Goal: Task Accomplishment & Management: Manage account settings

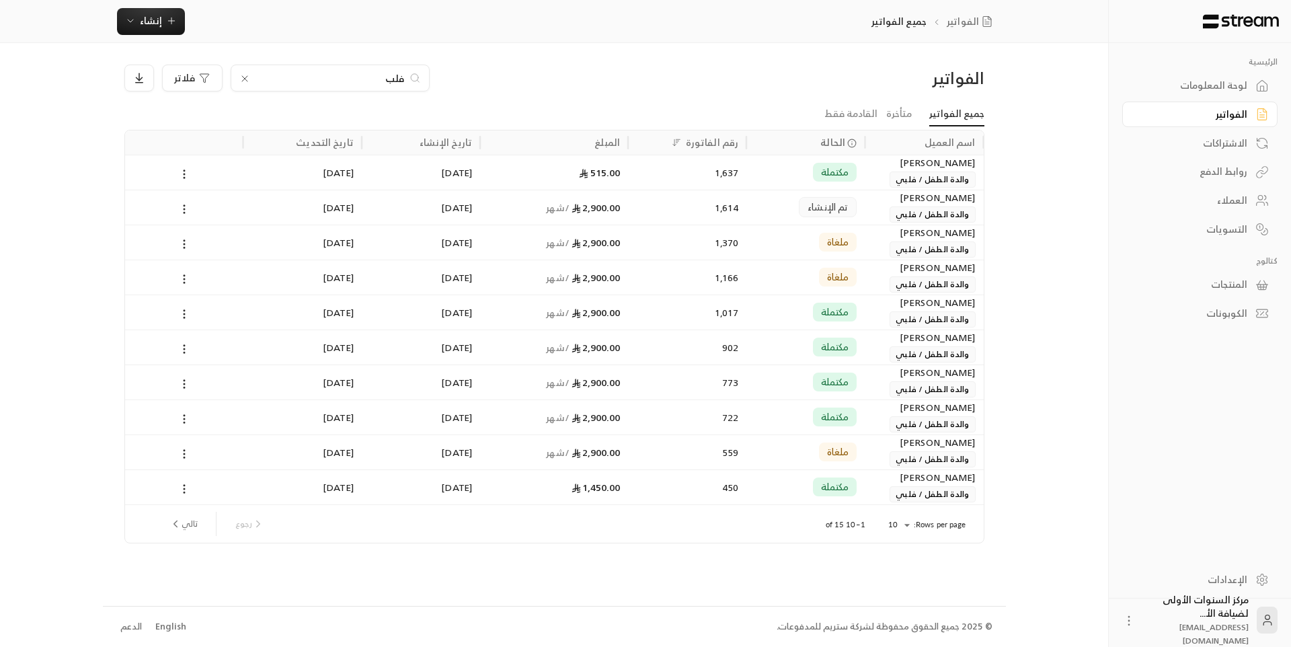
click at [243, 77] on icon at bounding box center [244, 78] width 5 height 5
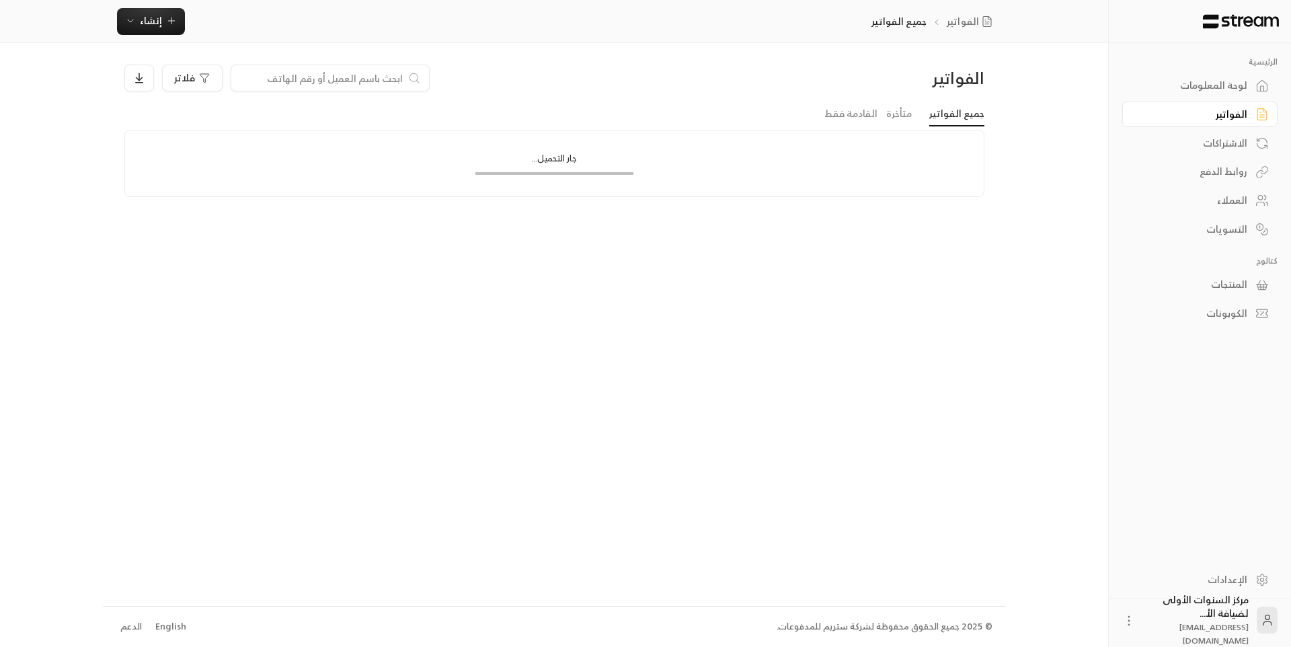
click at [1198, 87] on div "لوحة المعلومات" at bounding box center [1193, 85] width 108 height 13
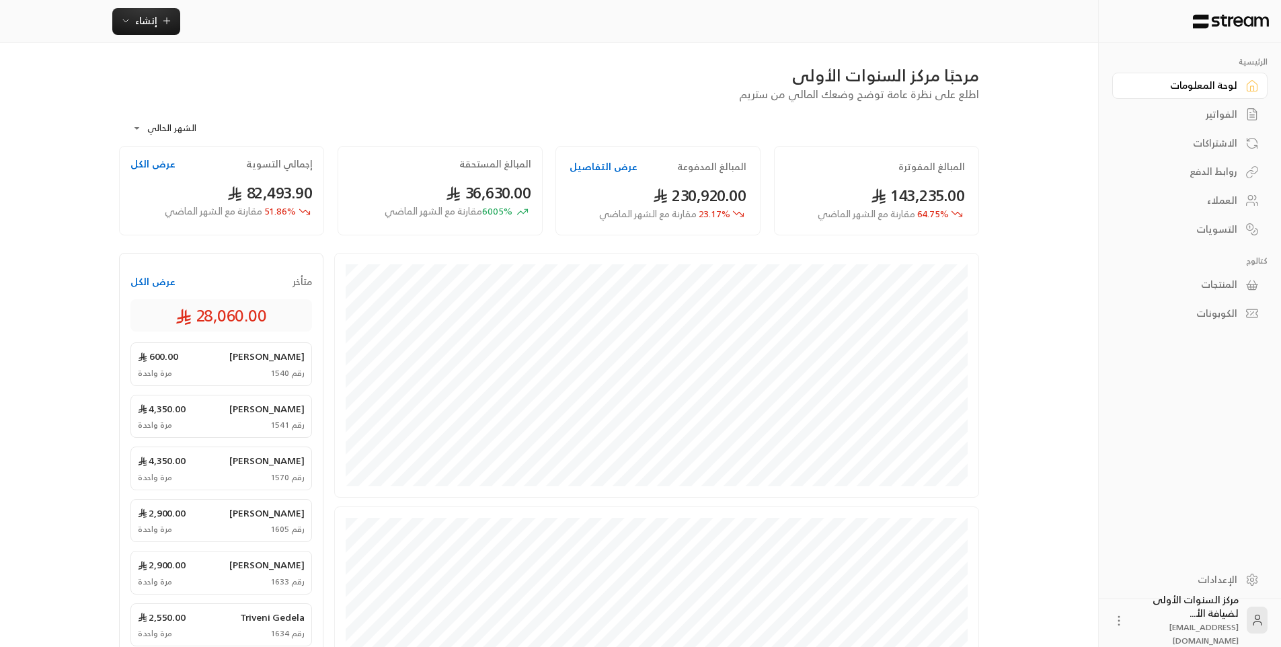
click at [1210, 112] on div "الفواتير" at bounding box center [1183, 114] width 108 height 13
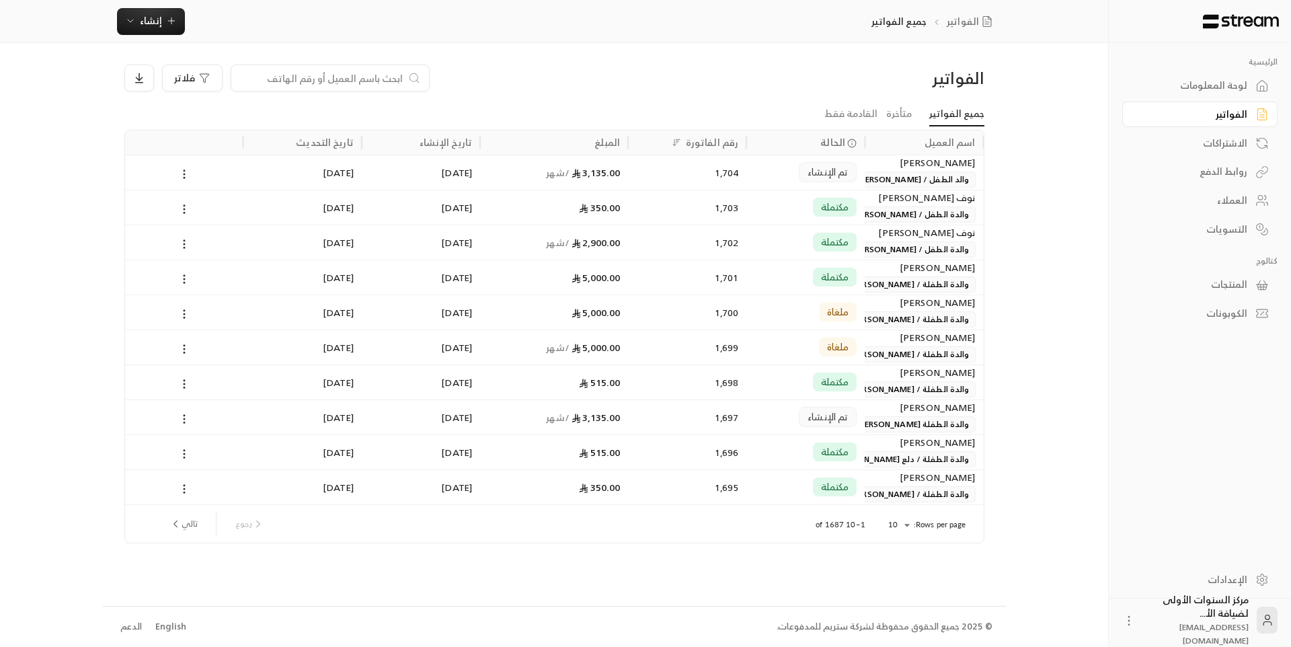
click at [894, 177] on span "والد الطفل / عبدالله سندي" at bounding box center [913, 179] width 124 height 16
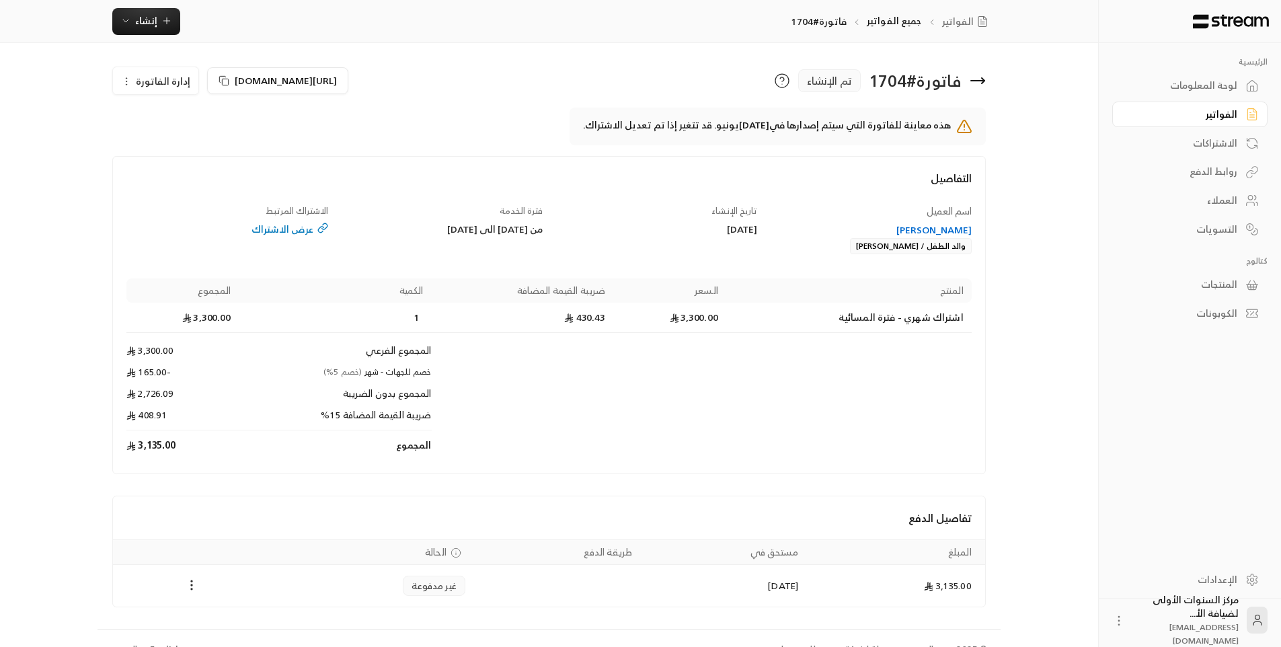
click at [943, 227] on div "فواز مصطفى سندي" at bounding box center [871, 229] width 202 height 13
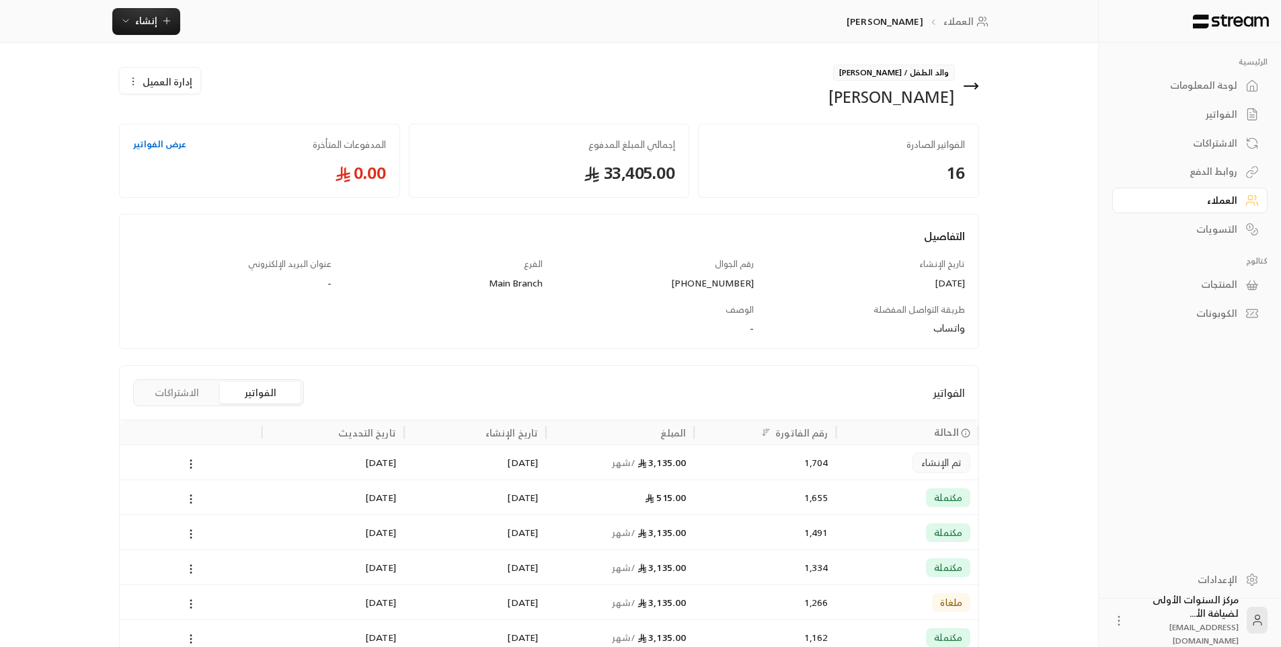
click at [776, 473] on div "1,704" at bounding box center [765, 462] width 126 height 34
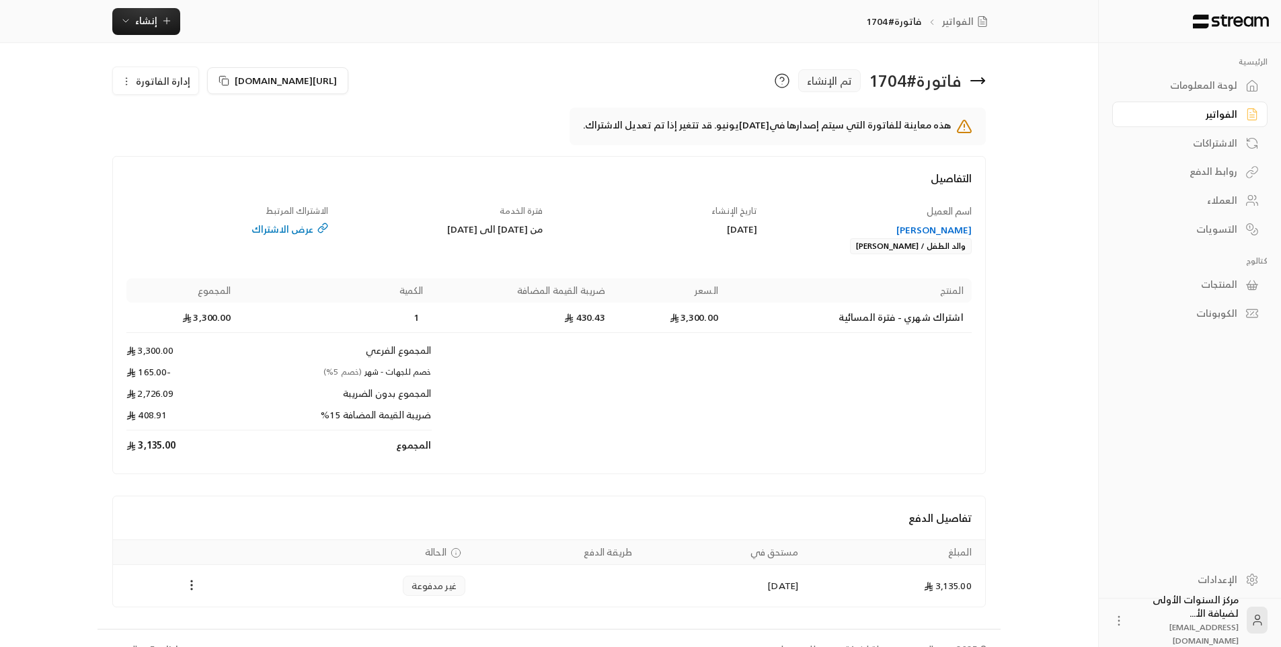
click at [980, 81] on icon at bounding box center [977, 81] width 13 height 0
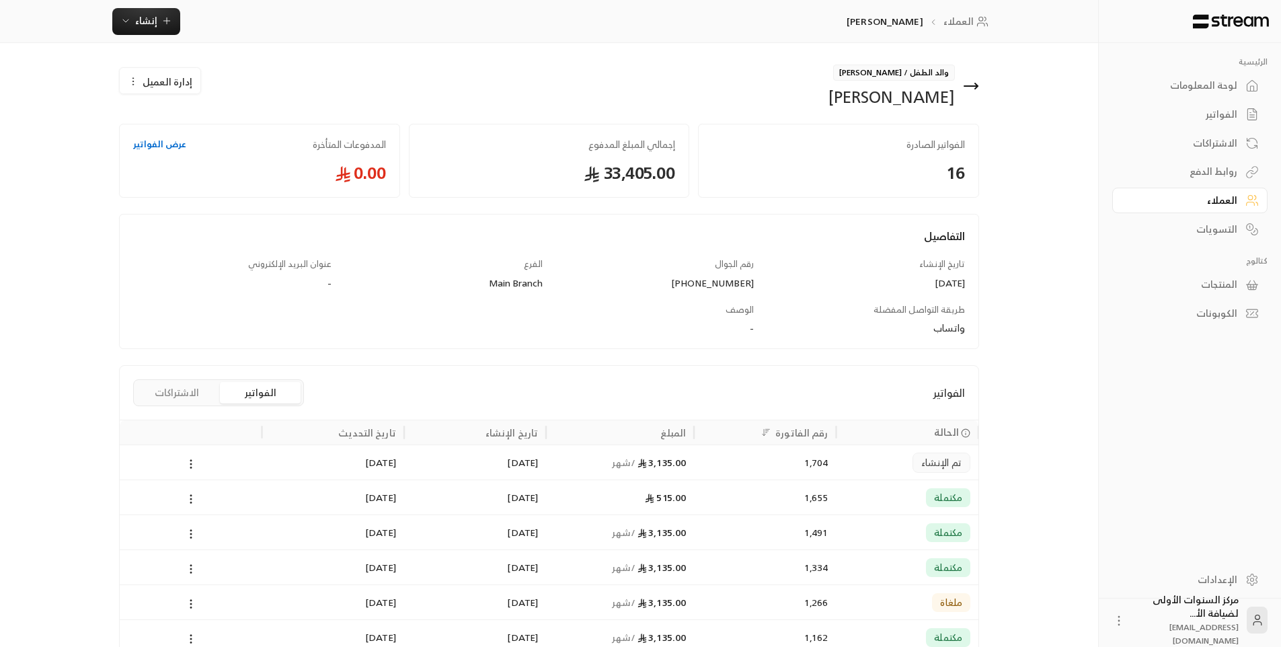
click at [1219, 88] on div "لوحة المعلومات" at bounding box center [1183, 85] width 108 height 13
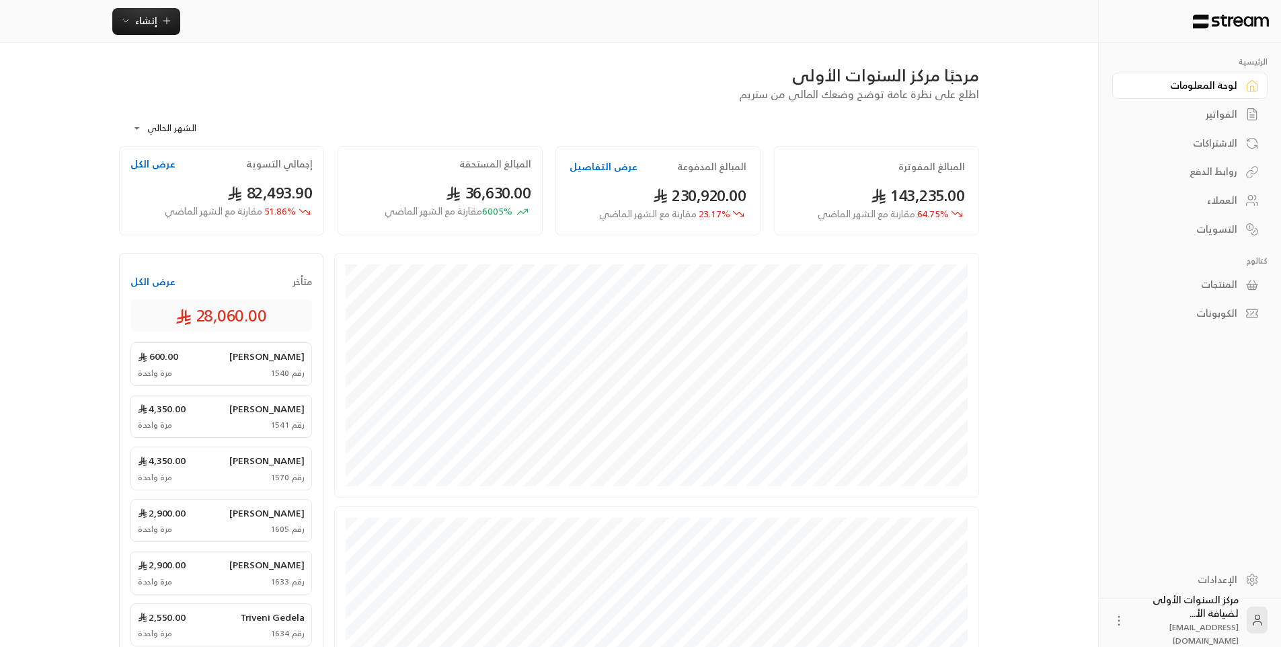
click at [1214, 117] on div "الفواتير" at bounding box center [1183, 114] width 108 height 13
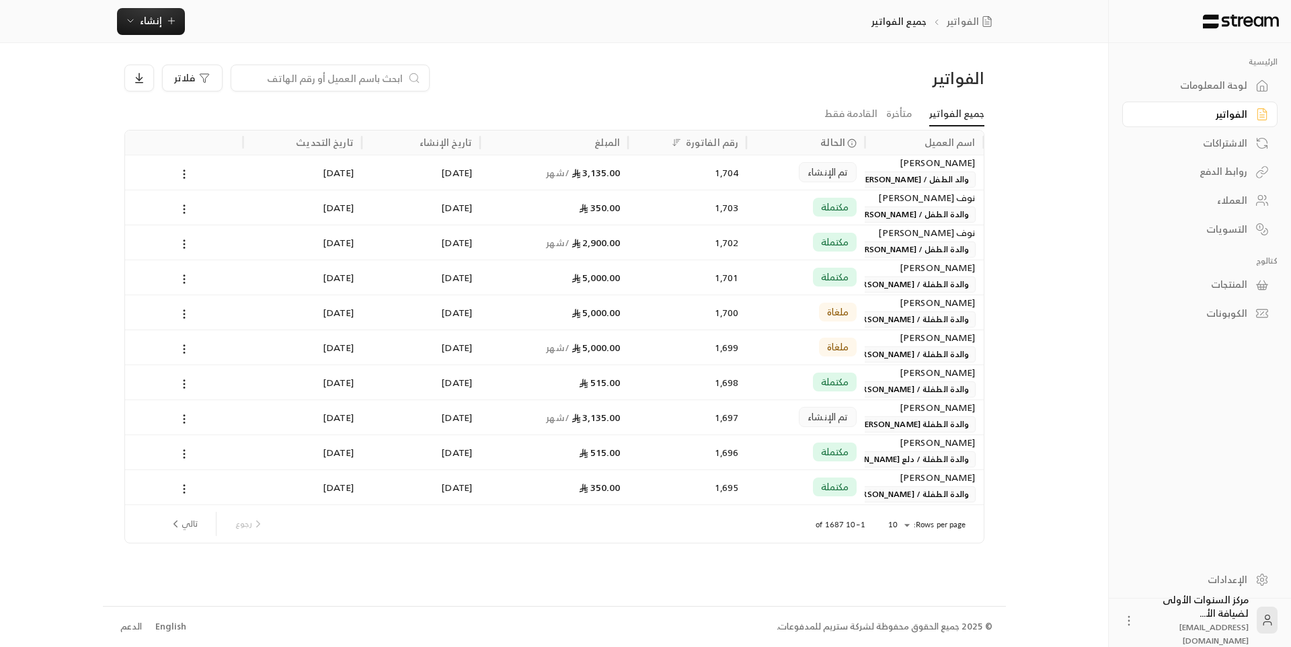
click at [899, 519] on body "الرئيسية لوحة المعلومات الفواتير الاشتراكات روابط الدفع العملاء التسويات كتالوج…" at bounding box center [645, 323] width 1291 height 647
click at [898, 606] on li "100" at bounding box center [899, 614] width 38 height 22
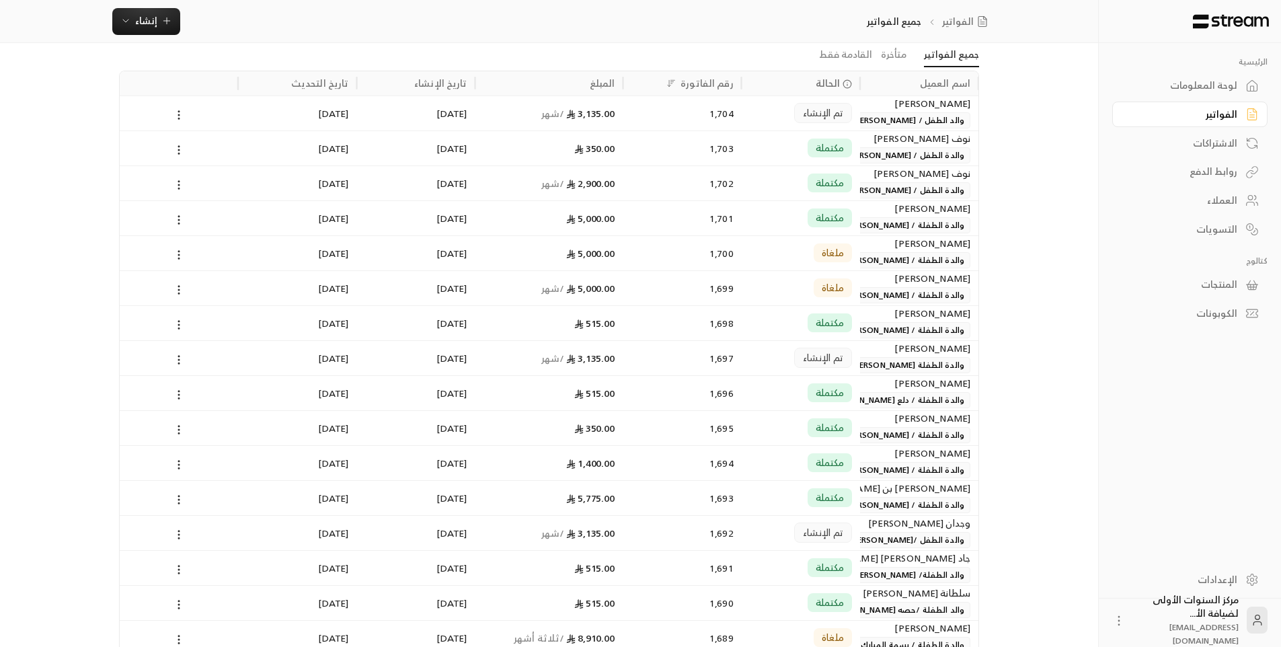
scroll to position [135, 0]
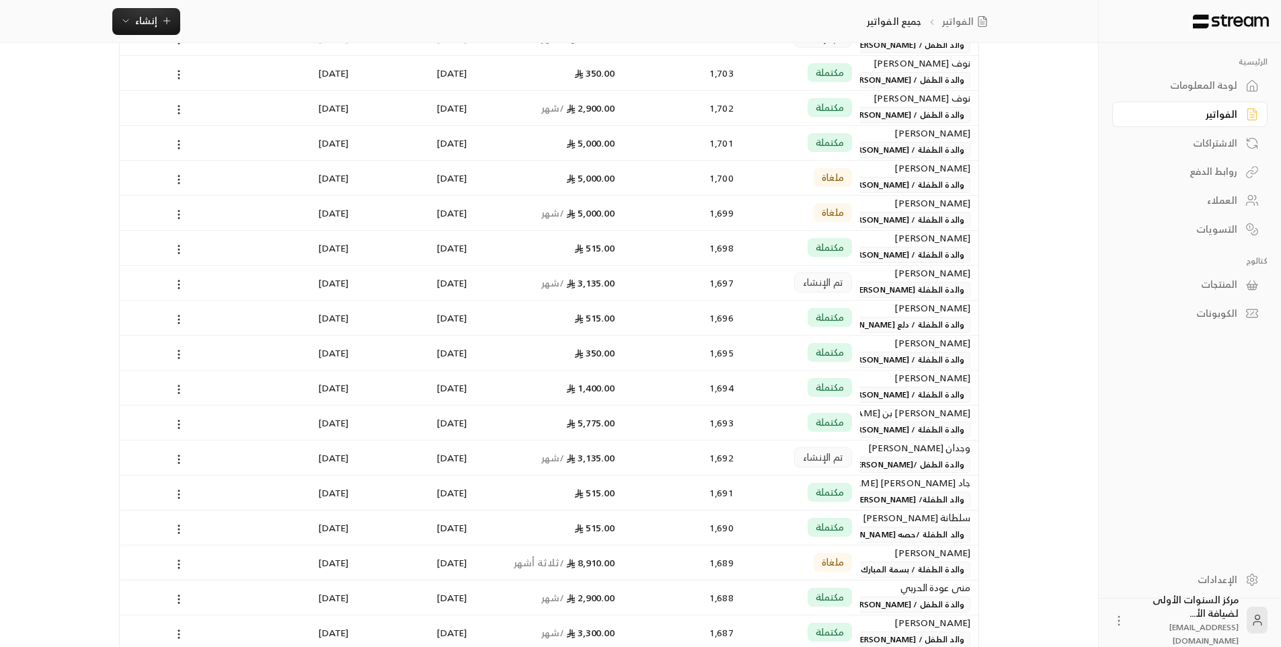
click at [881, 451] on div "وجدان جودالله بن حسن الشهري" at bounding box center [919, 448] width 102 height 15
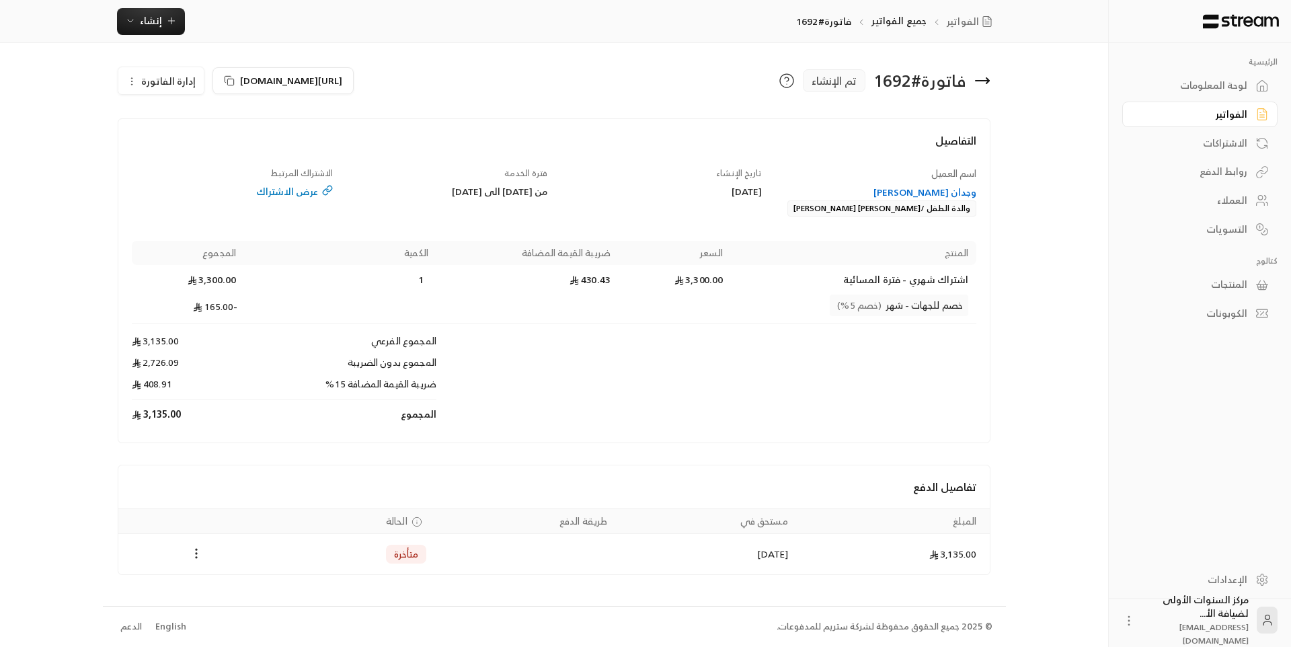
click at [985, 79] on icon at bounding box center [982, 81] width 16 height 16
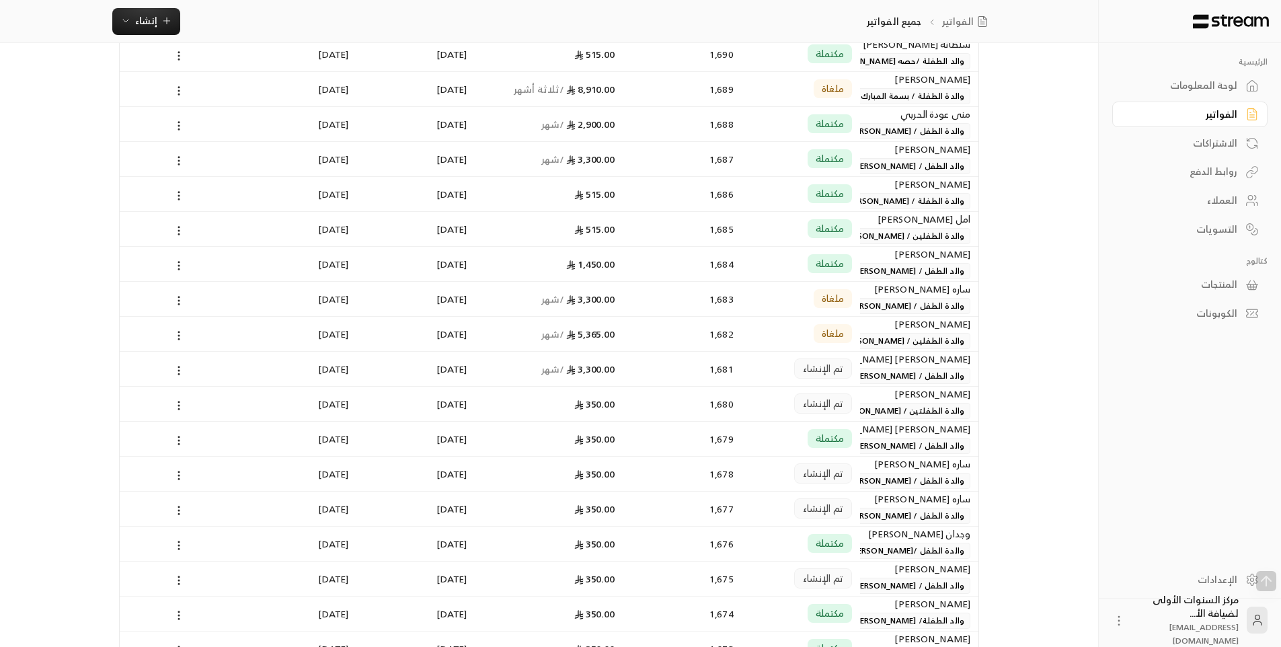
scroll to position [611, 0]
click at [877, 374] on span "والد الطفل / رئبال احمد سلامه" at bounding box center [909, 373] width 124 height 16
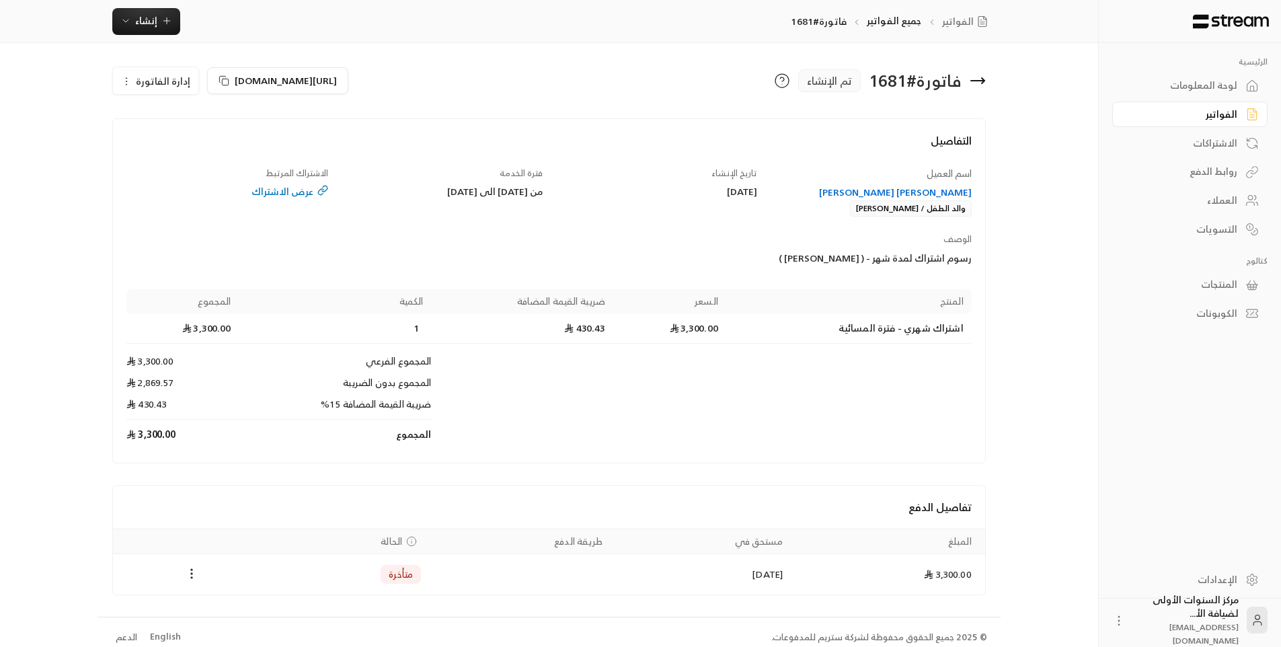
click at [979, 77] on icon at bounding box center [978, 81] width 16 height 16
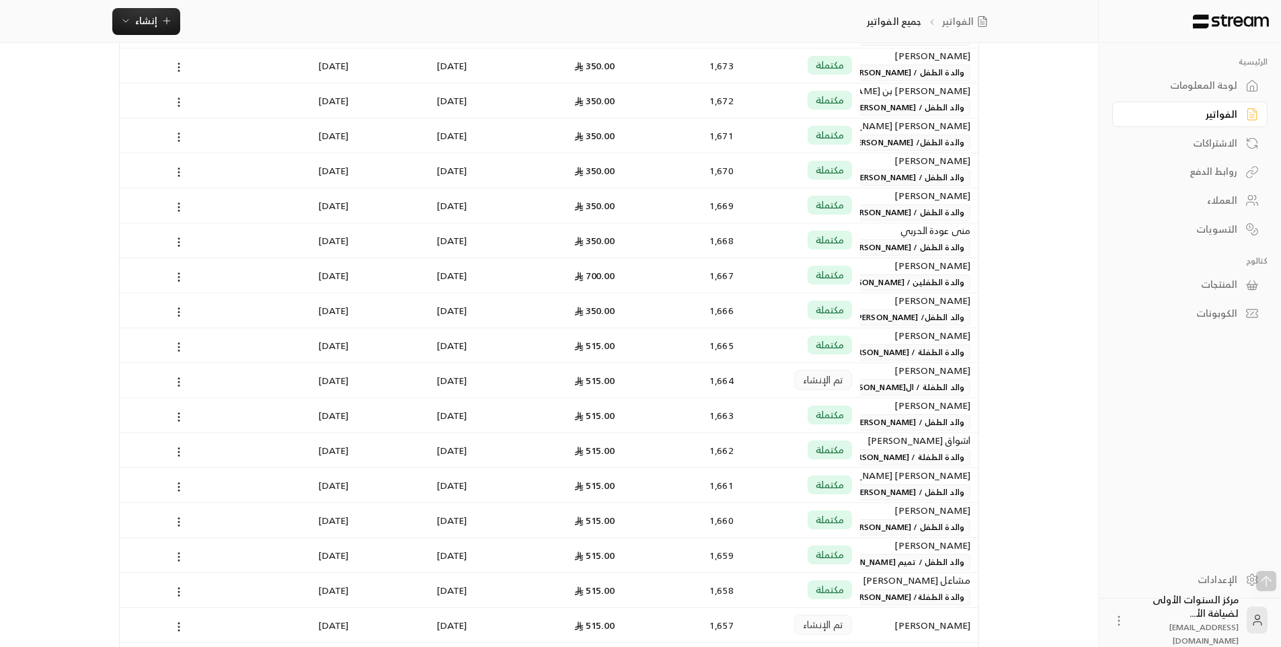
scroll to position [1211, 0]
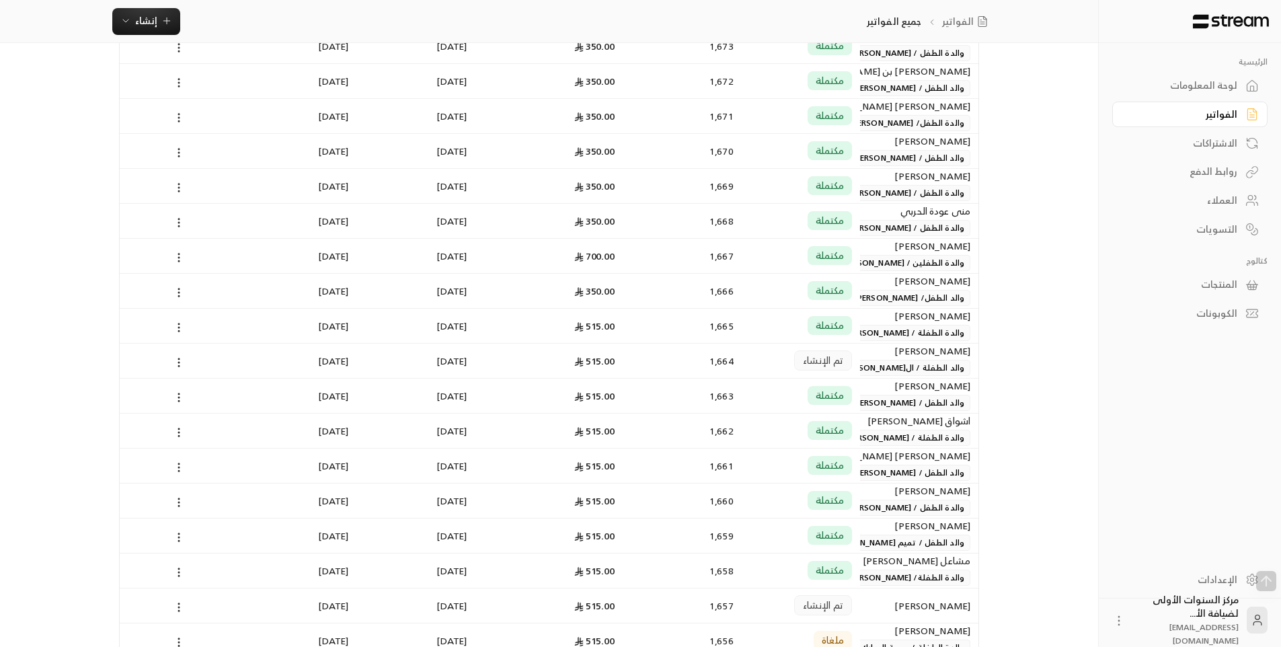
click at [896, 364] on span "والد الطفلة / الجوهرة ناصر فهد القريني" at bounding box center [903, 368] width 135 height 16
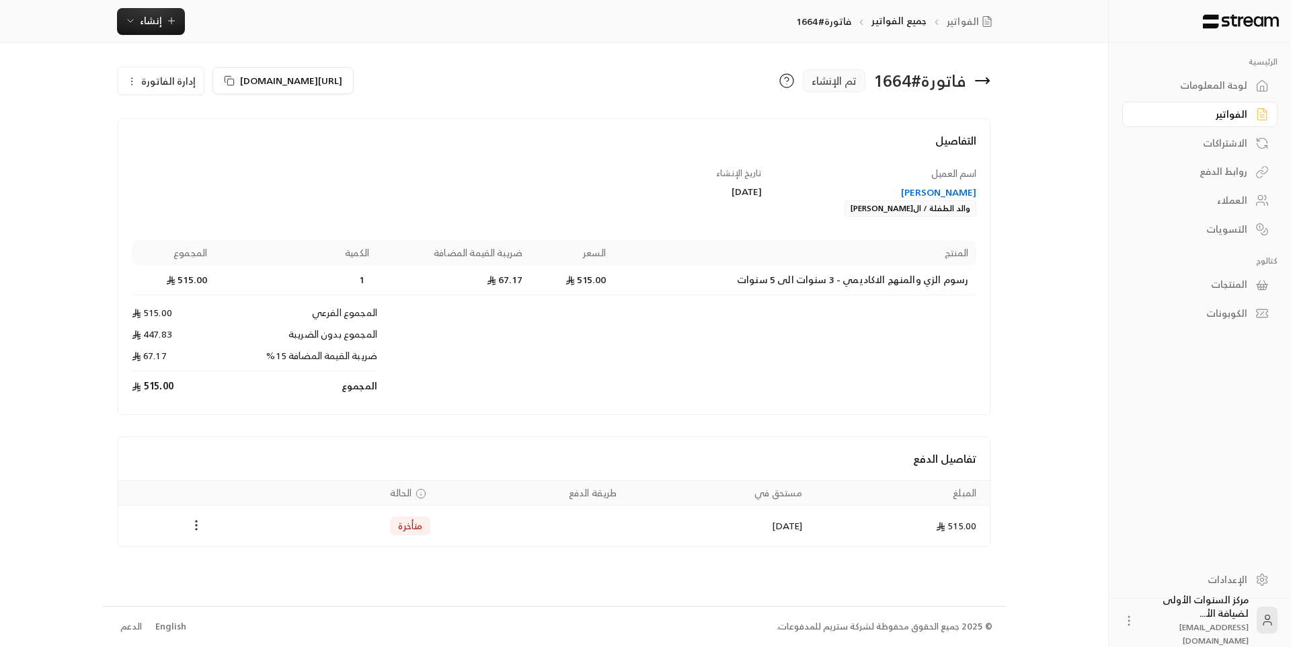
click at [989, 81] on icon at bounding box center [982, 81] width 13 height 0
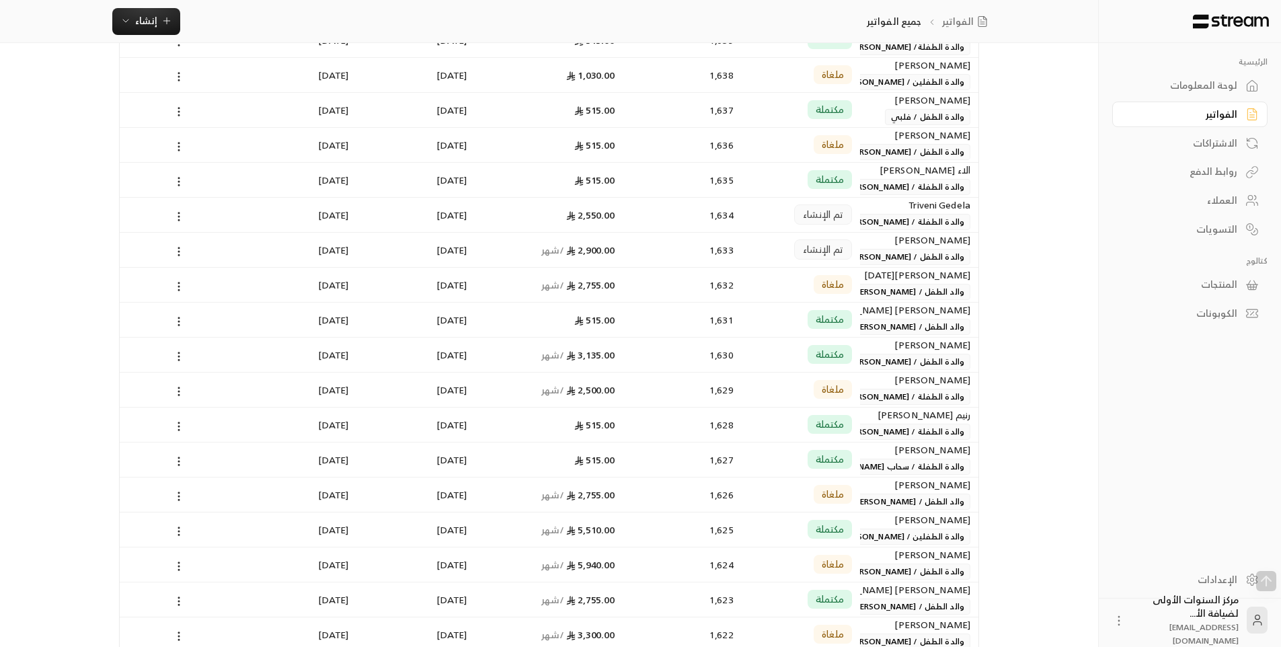
scroll to position [2421, 0]
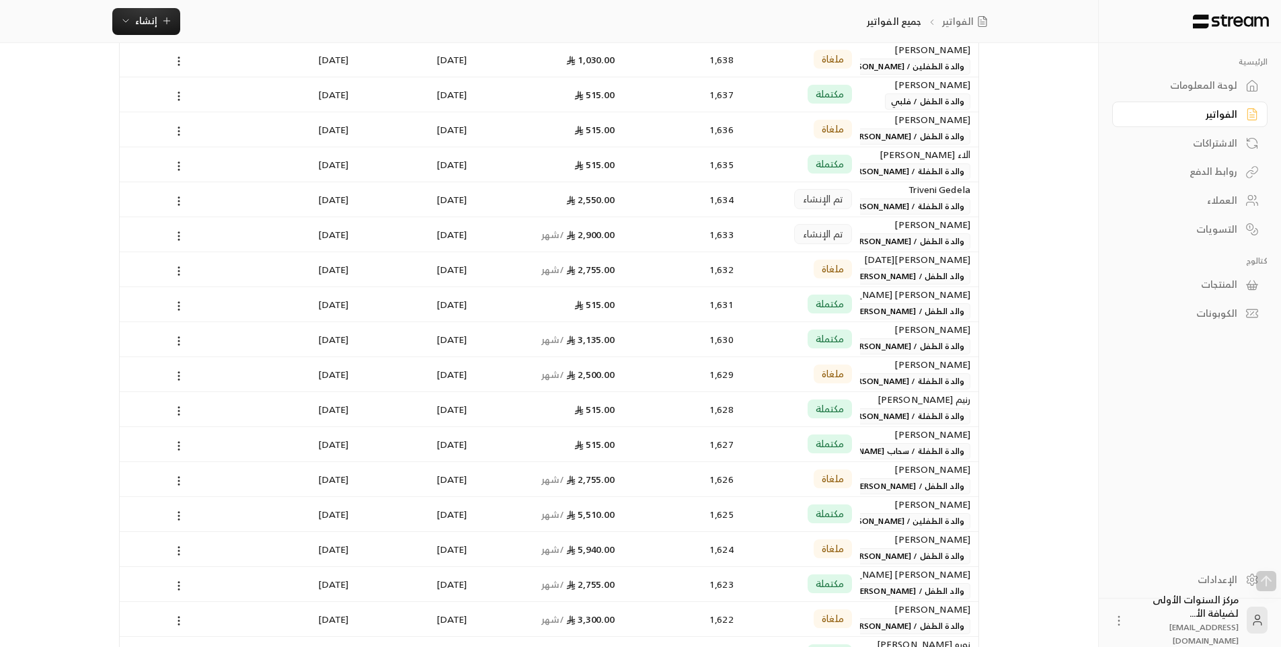
click at [750, 202] on div "تم الإنشاء" at bounding box center [801, 199] width 102 height 34
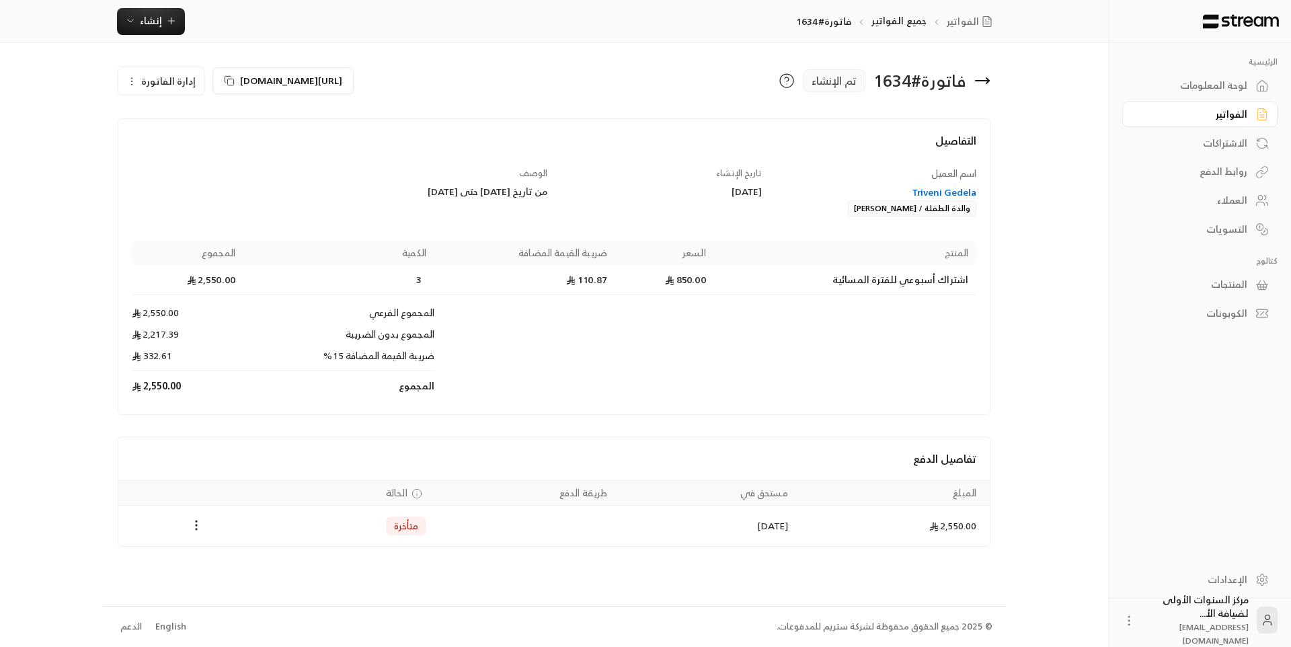
click at [987, 84] on icon at bounding box center [982, 81] width 16 height 16
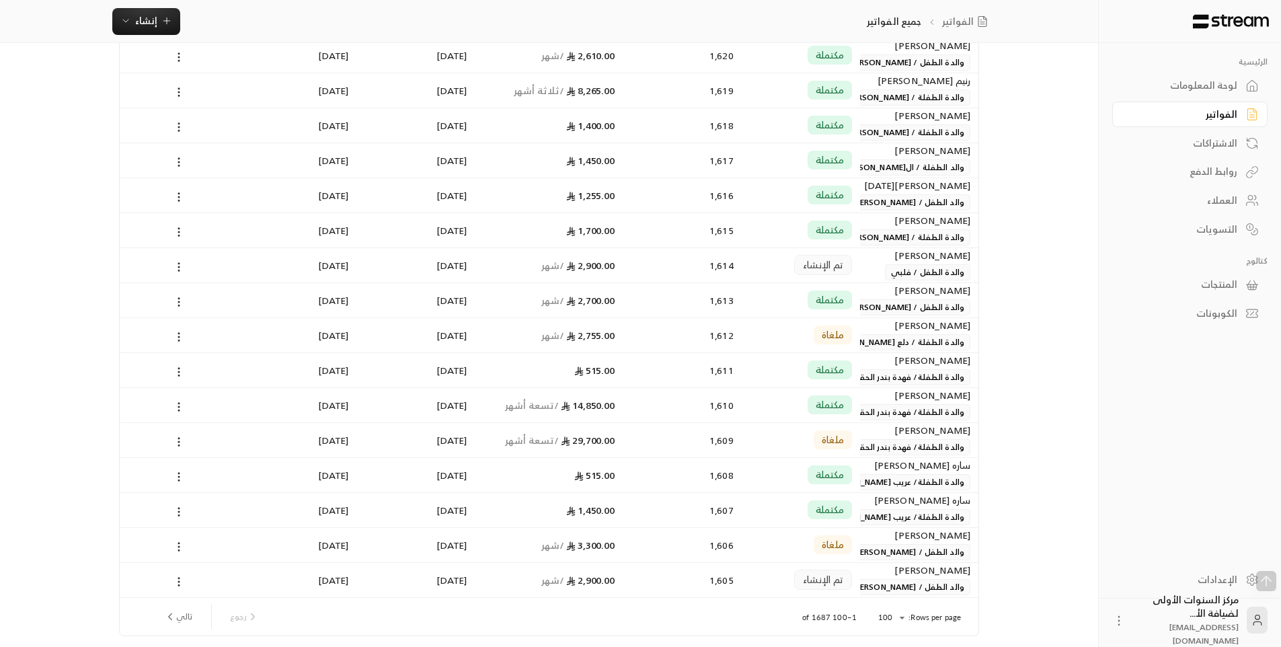
scroll to position [3078, 0]
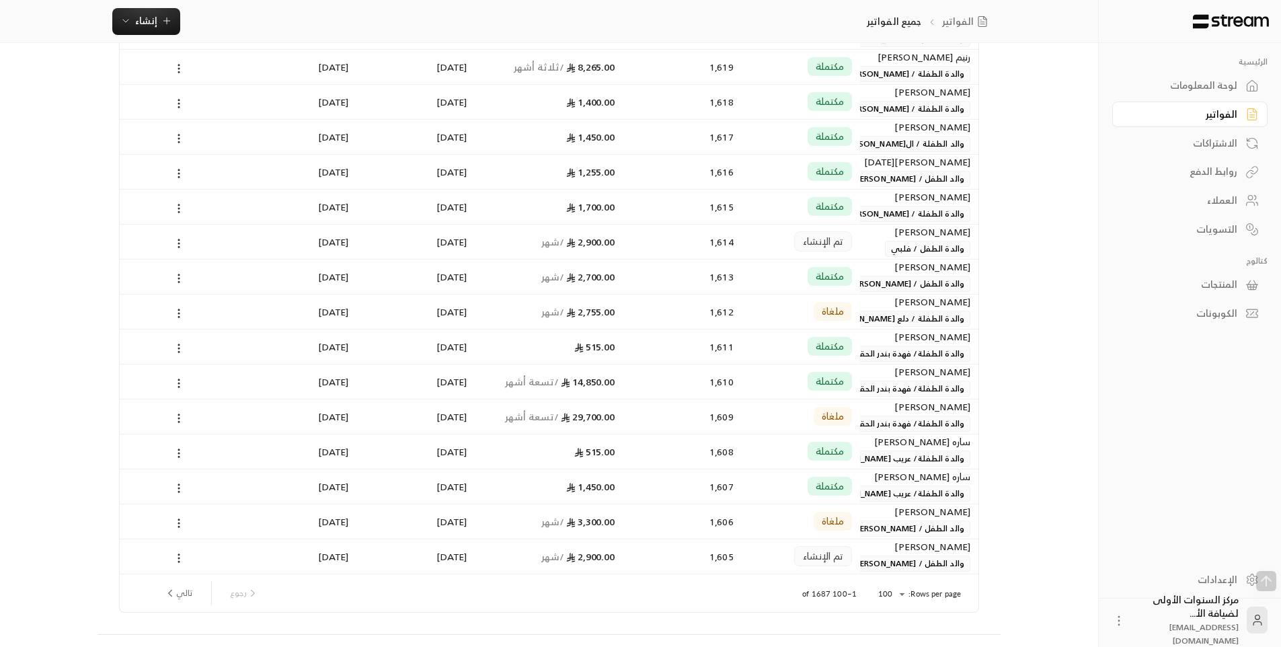
click at [787, 251] on div "تم الإنشاء" at bounding box center [801, 242] width 102 height 34
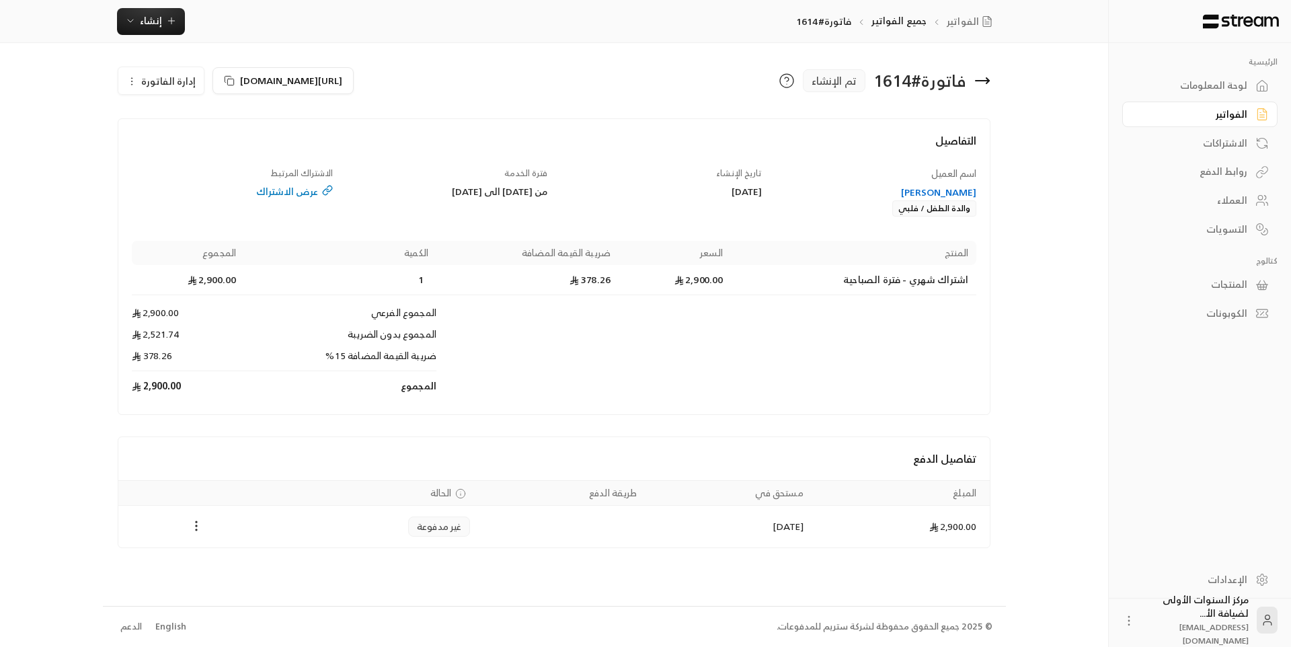
click at [179, 86] on span "إدارة الفاتورة" at bounding box center [168, 81] width 54 height 17
click at [276, 128] on div "التفاصيل اسم العميل دايانا مورينو والدة الطفل / فلبي تاريخ الإنشاء 03/09/2025 ف…" at bounding box center [555, 266] width 874 height 297
click at [988, 81] on icon at bounding box center [982, 81] width 13 height 0
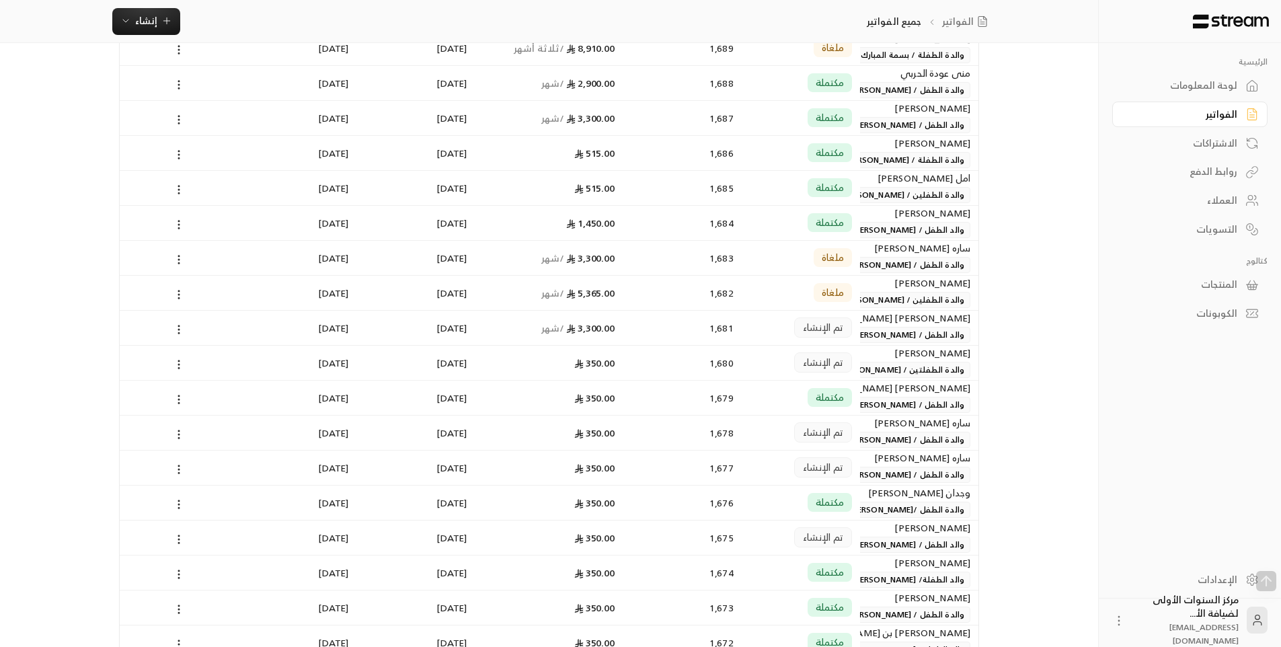
scroll to position [673, 0]
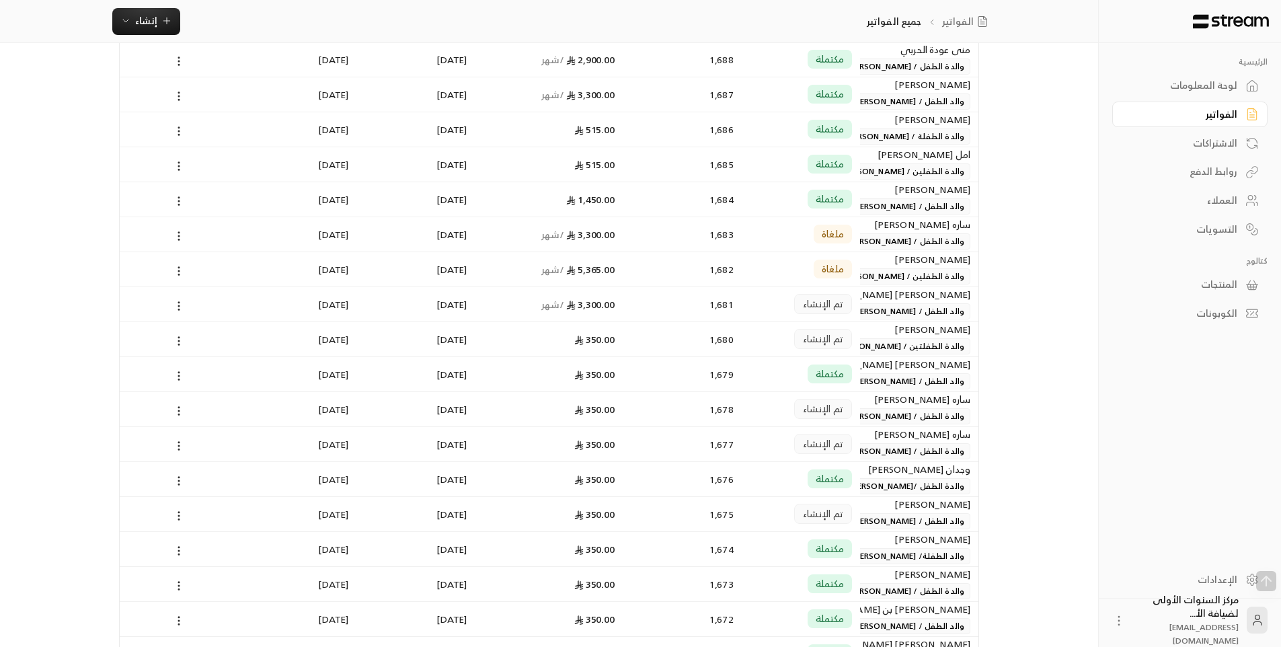
click at [918, 310] on span "والد الطفل / رئبال احمد سلامه" at bounding box center [909, 311] width 124 height 16
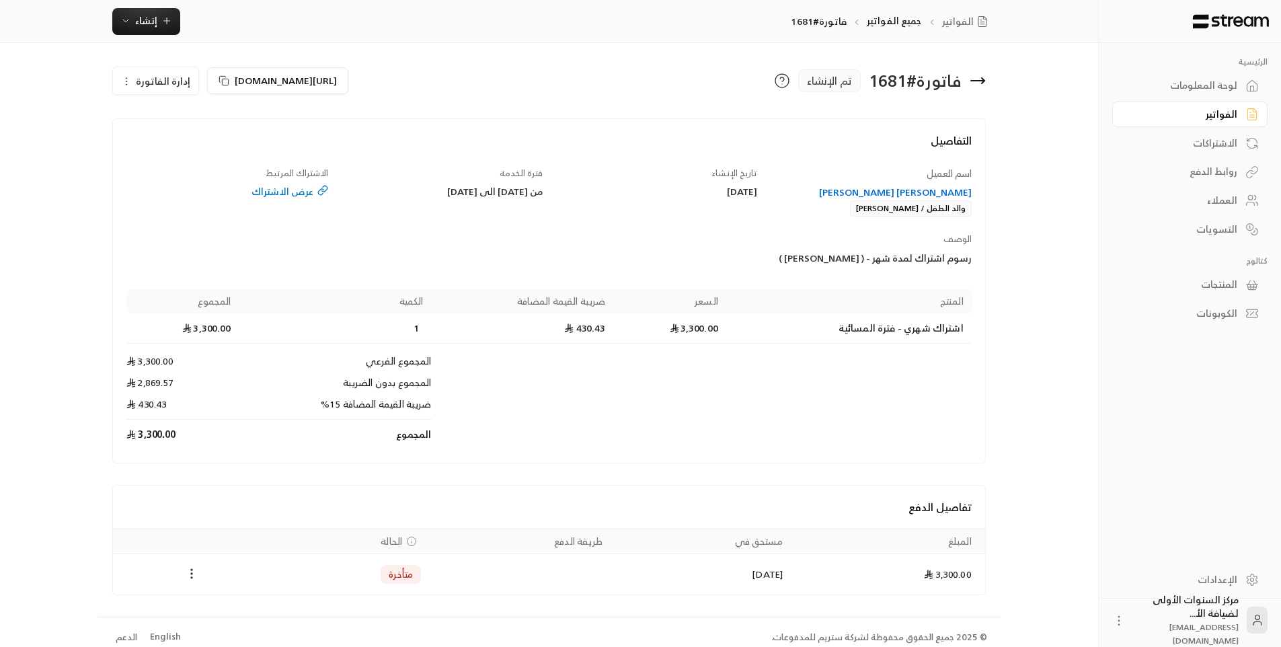
click at [983, 82] on icon at bounding box center [983, 80] width 3 height 5
